Goal: Task Accomplishment & Management: Use online tool/utility

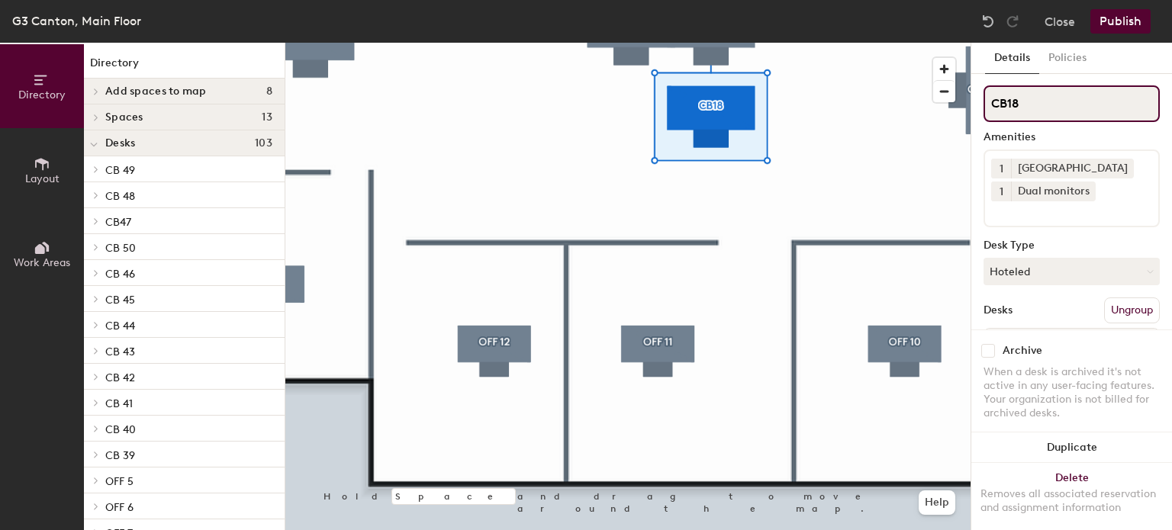
drag, startPoint x: 1031, startPoint y: 95, endPoint x: 971, endPoint y: 100, distance: 60.5
click at [972, 100] on div "Details Policies CB18 Amenities 1 Docking Station 1 Dual monitors Desk Type Hot…" at bounding box center [1072, 287] width 201 height 488
click at [1093, 269] on button "Hoteled" at bounding box center [1072, 271] width 176 height 27
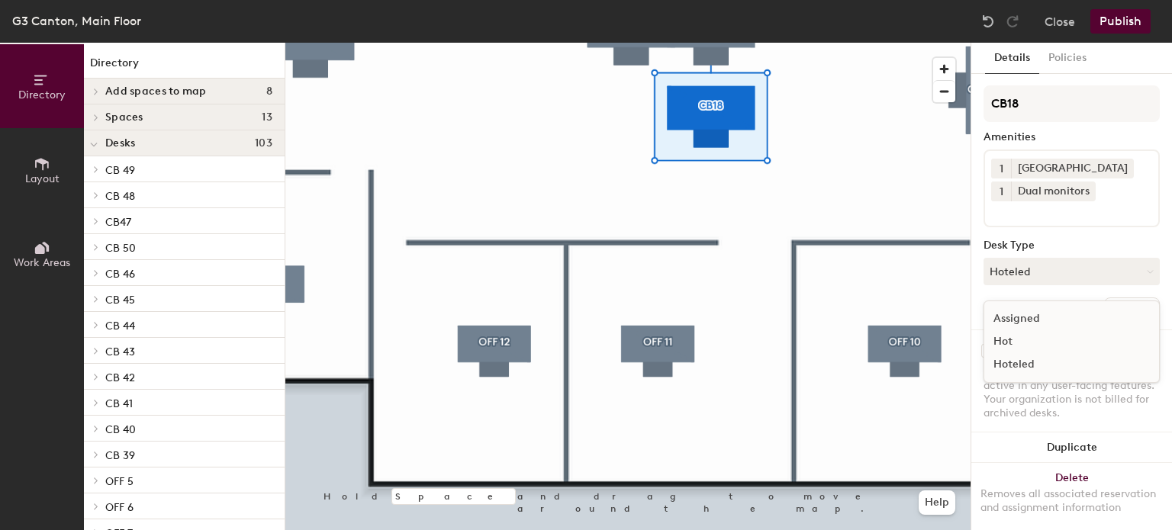
click at [1023, 323] on div "Assigned" at bounding box center [1061, 319] width 153 height 23
click at [1111, 21] on button "Publish" at bounding box center [1121, 21] width 60 height 24
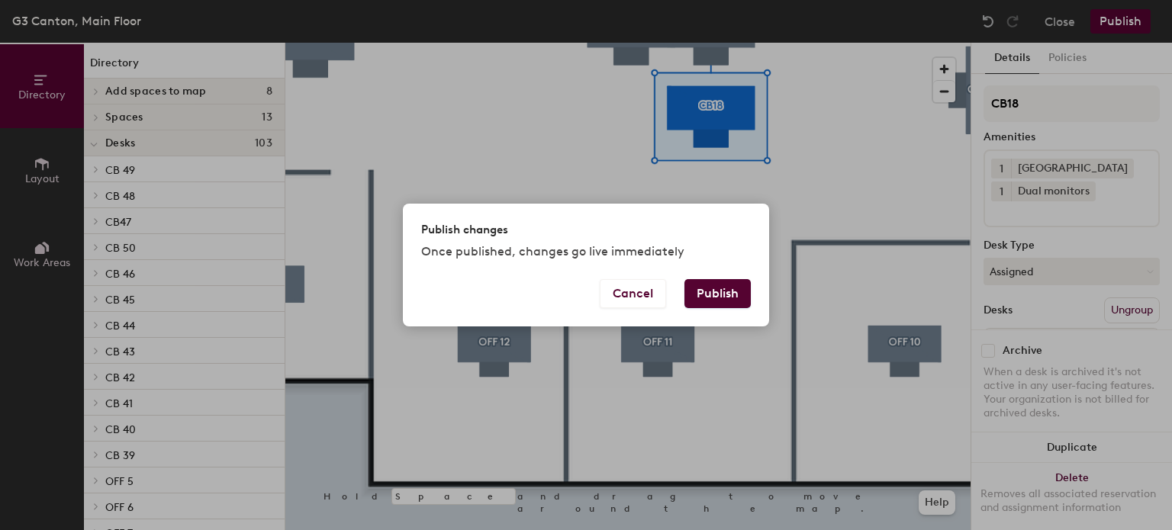
click at [708, 301] on button "Publish" at bounding box center [718, 293] width 66 height 29
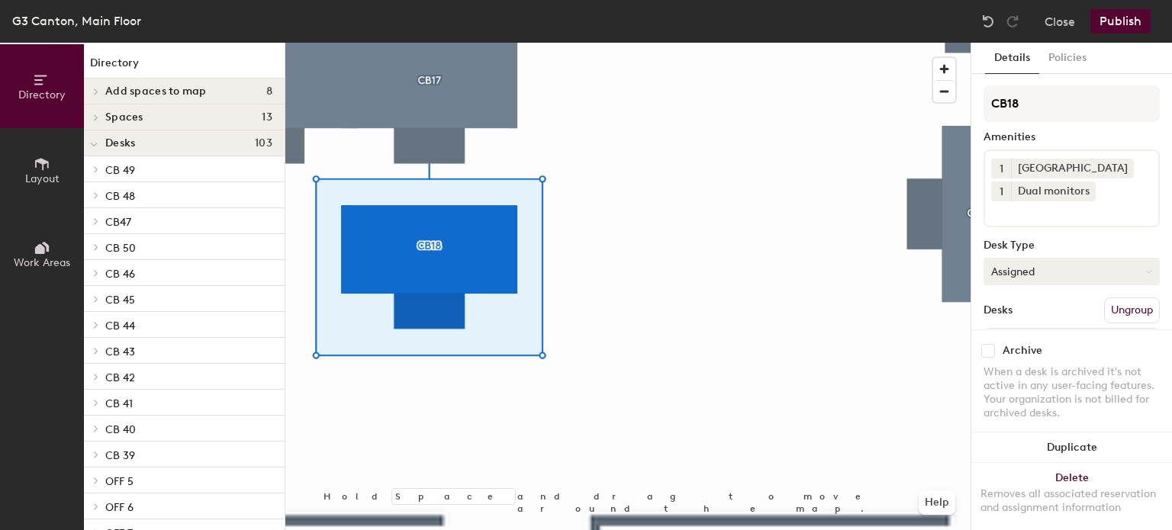
click at [1061, 271] on button "Assigned" at bounding box center [1072, 271] width 176 height 27
click at [1046, 366] on div "Hoteled" at bounding box center [1061, 364] width 153 height 23
click at [1065, 267] on button "Hoteled" at bounding box center [1072, 271] width 176 height 27
click at [1023, 360] on div "Hoteled" at bounding box center [1061, 364] width 153 height 23
click at [1130, 19] on button "Publish" at bounding box center [1121, 21] width 60 height 24
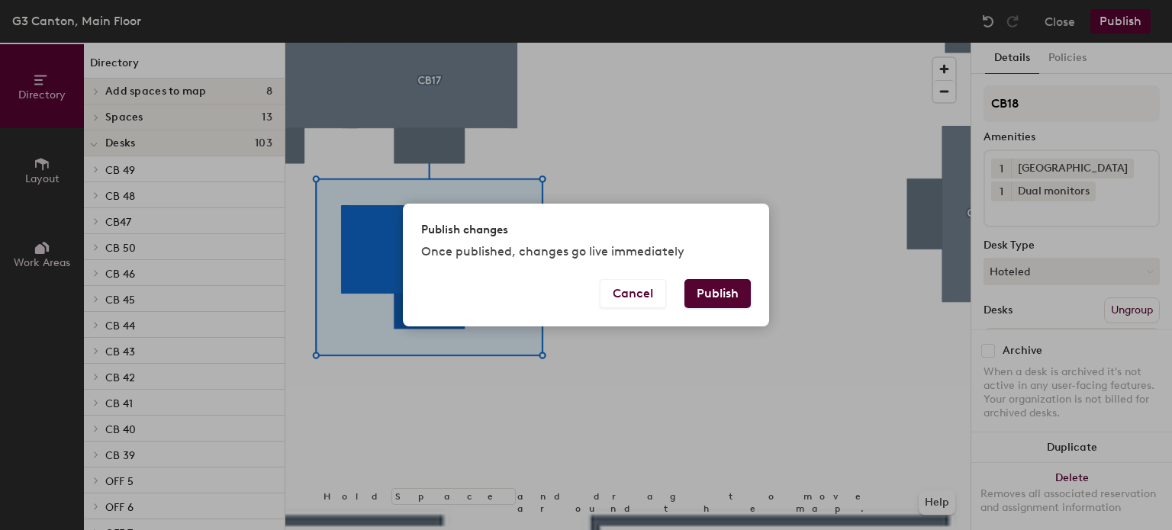
click at [738, 292] on button "Publish" at bounding box center [718, 293] width 66 height 29
